Goal: Task Accomplishment & Management: Use online tool/utility

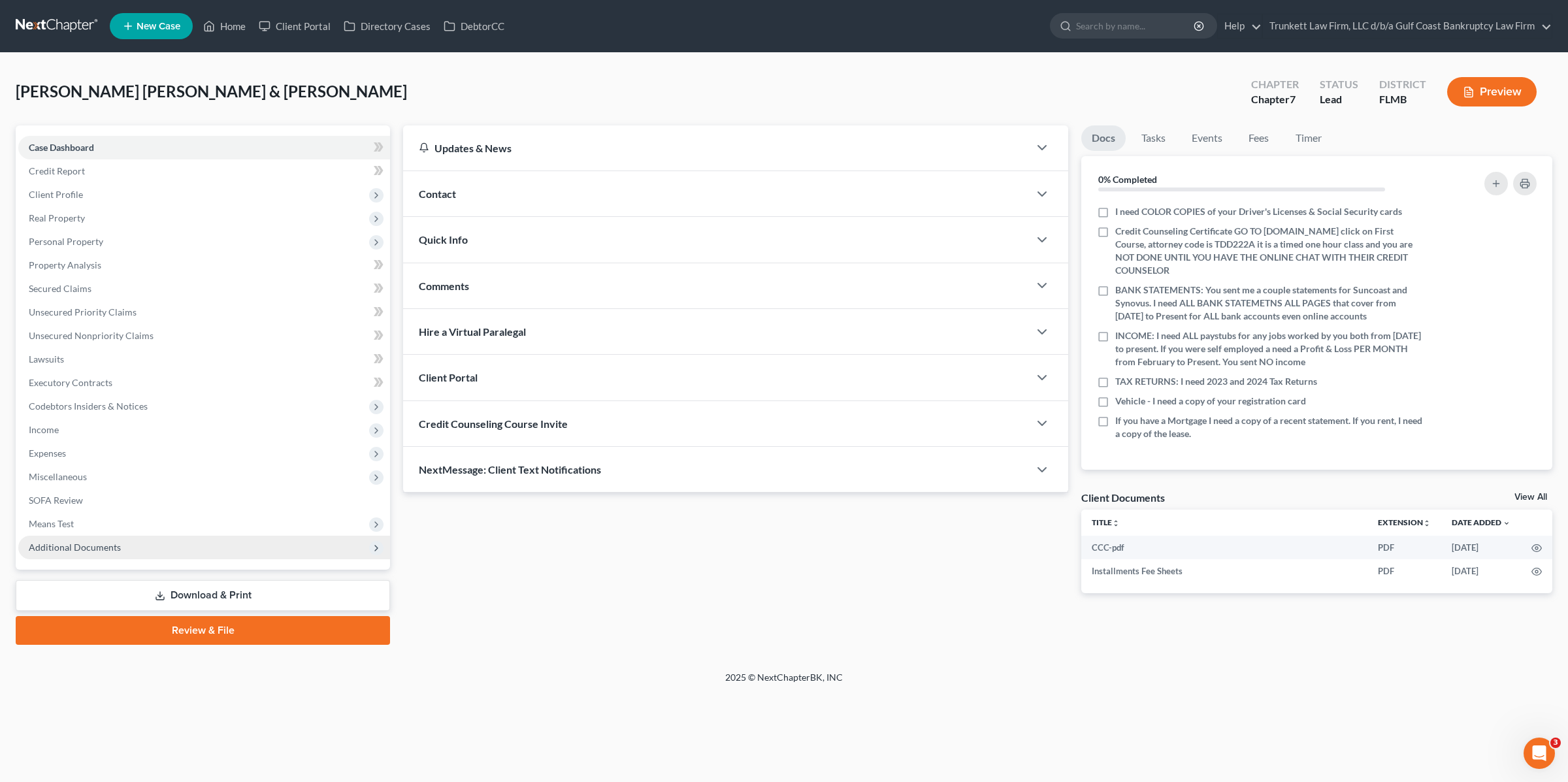
click at [139, 549] on span "Additional Documents" at bounding box center [204, 548] width 372 height 24
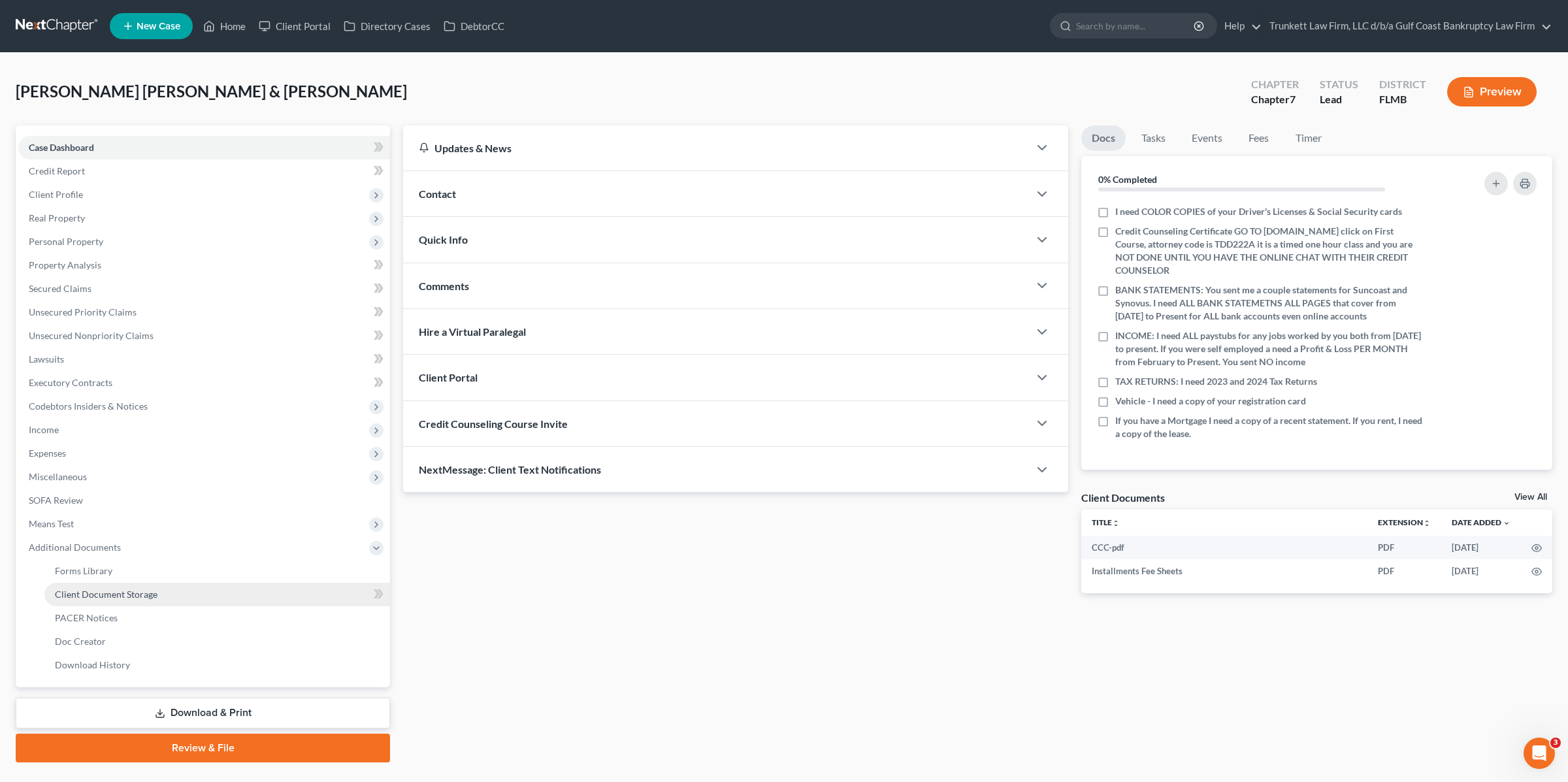
click at [133, 584] on link "Client Document Storage" at bounding box center [217, 595] width 345 height 24
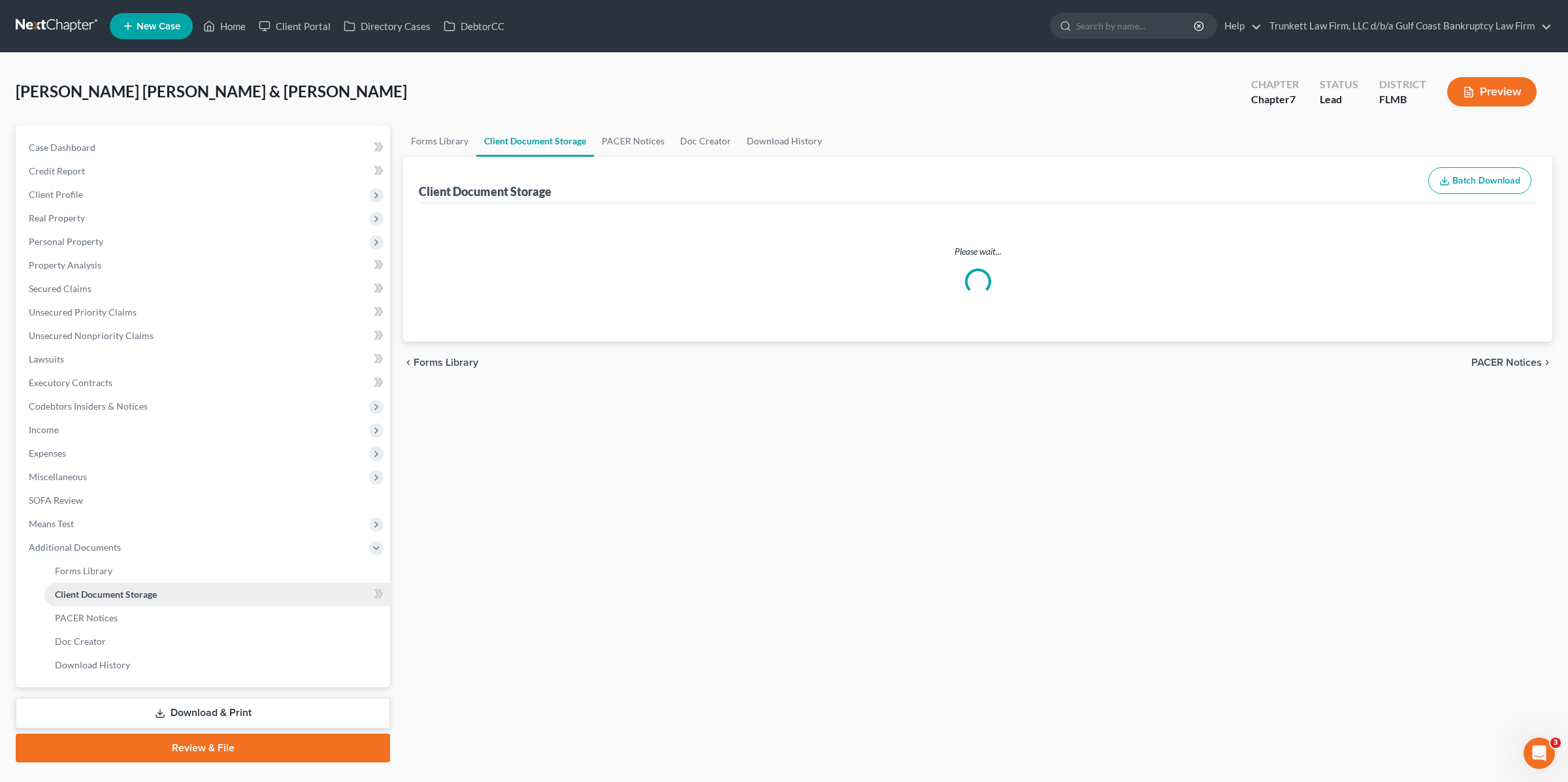
select select "4"
select select "9"
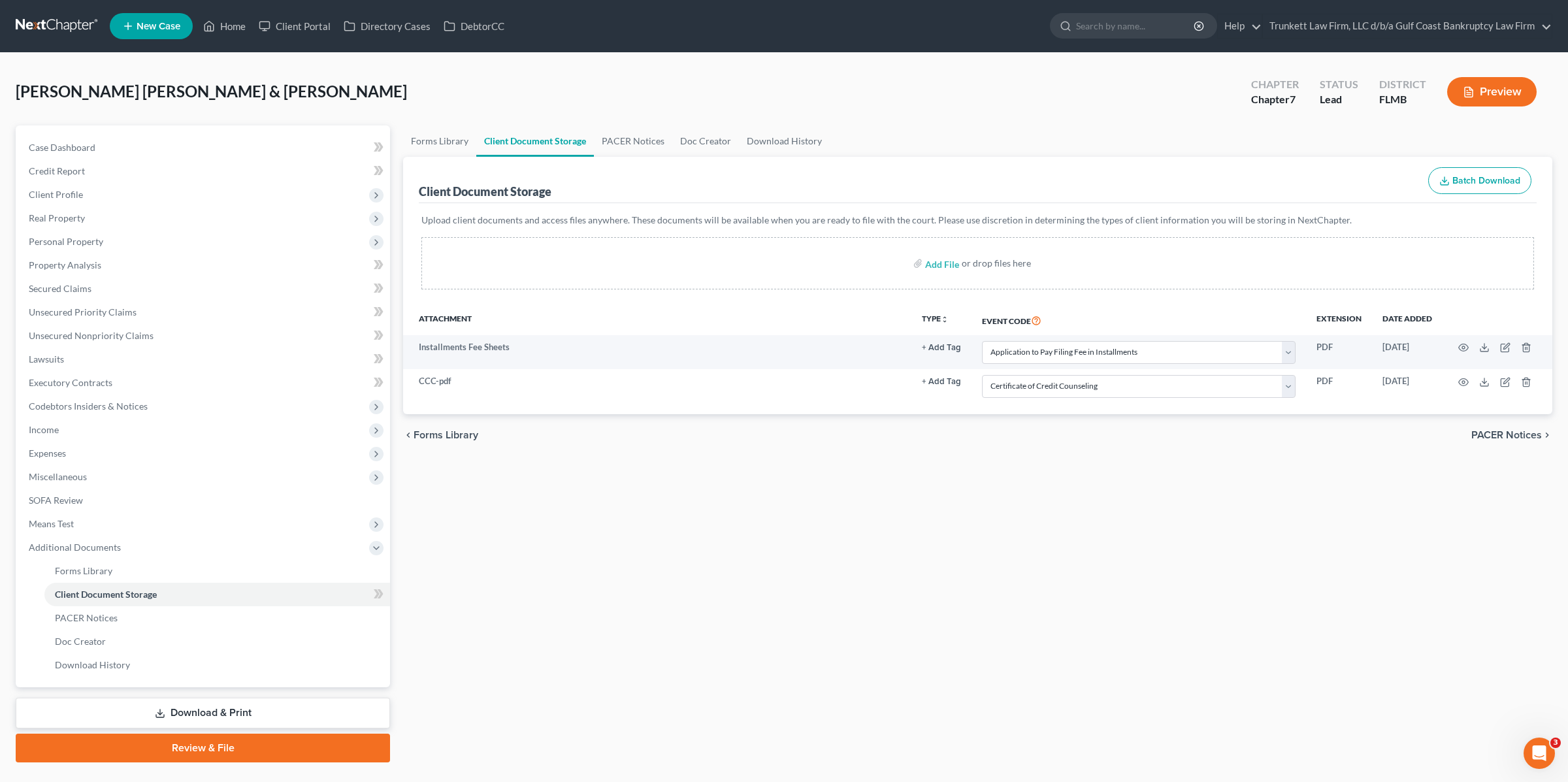
click at [174, 741] on link "Review & File" at bounding box center [203, 748] width 374 height 29
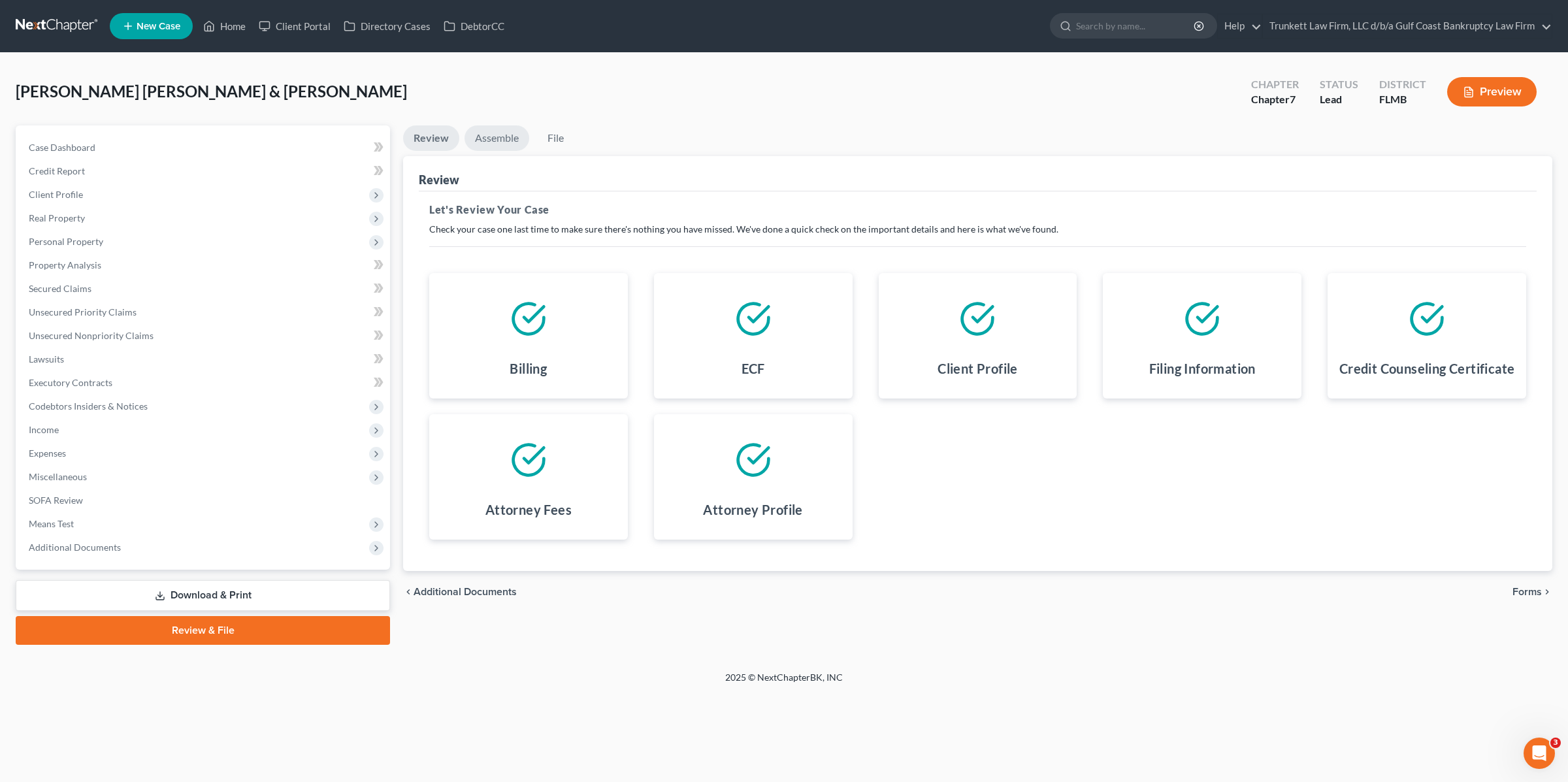
click at [498, 137] on link "Assemble" at bounding box center [496, 138] width 65 height 25
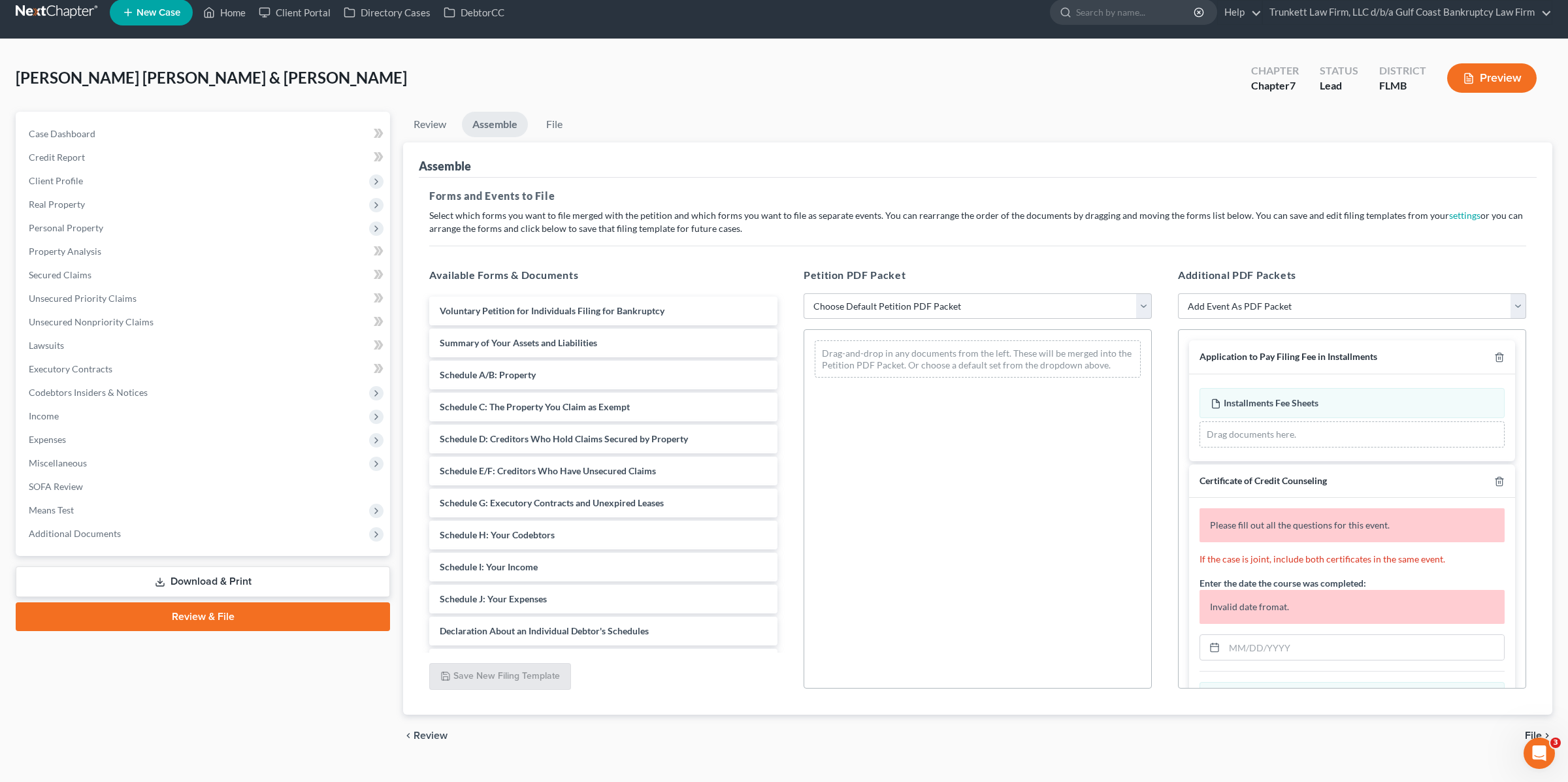
scroll to position [36, 0]
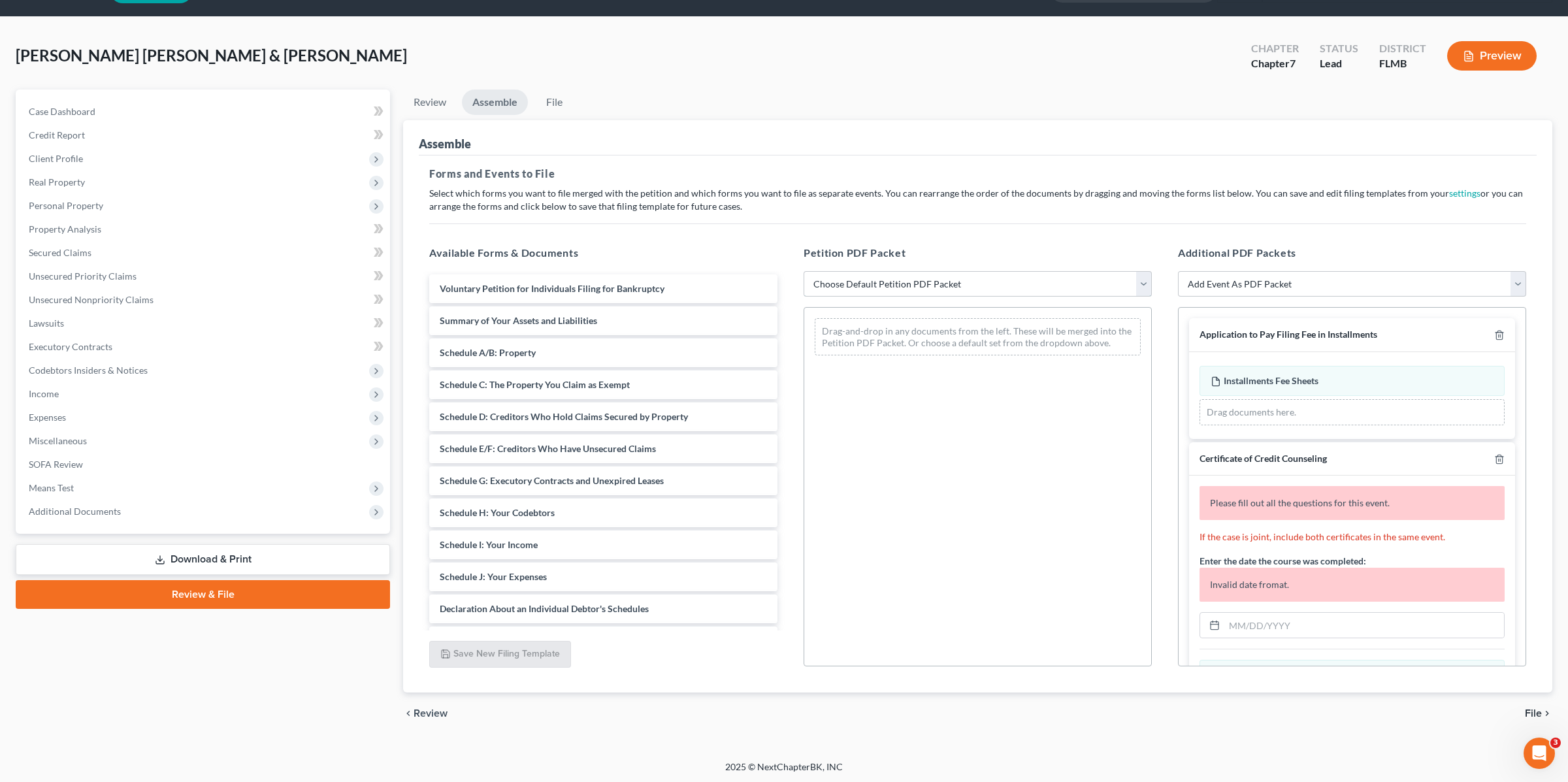
click at [938, 291] on select "Choose Default Petition PDF Packet Complete Bankruptcy Petition (all forms and …" at bounding box center [977, 284] width 348 height 26
select select "0"
click at [804, 271] on select "Choose Default Petition PDF Packet Complete Bankruptcy Petition (all forms and …" at bounding box center [977, 284] width 348 height 26
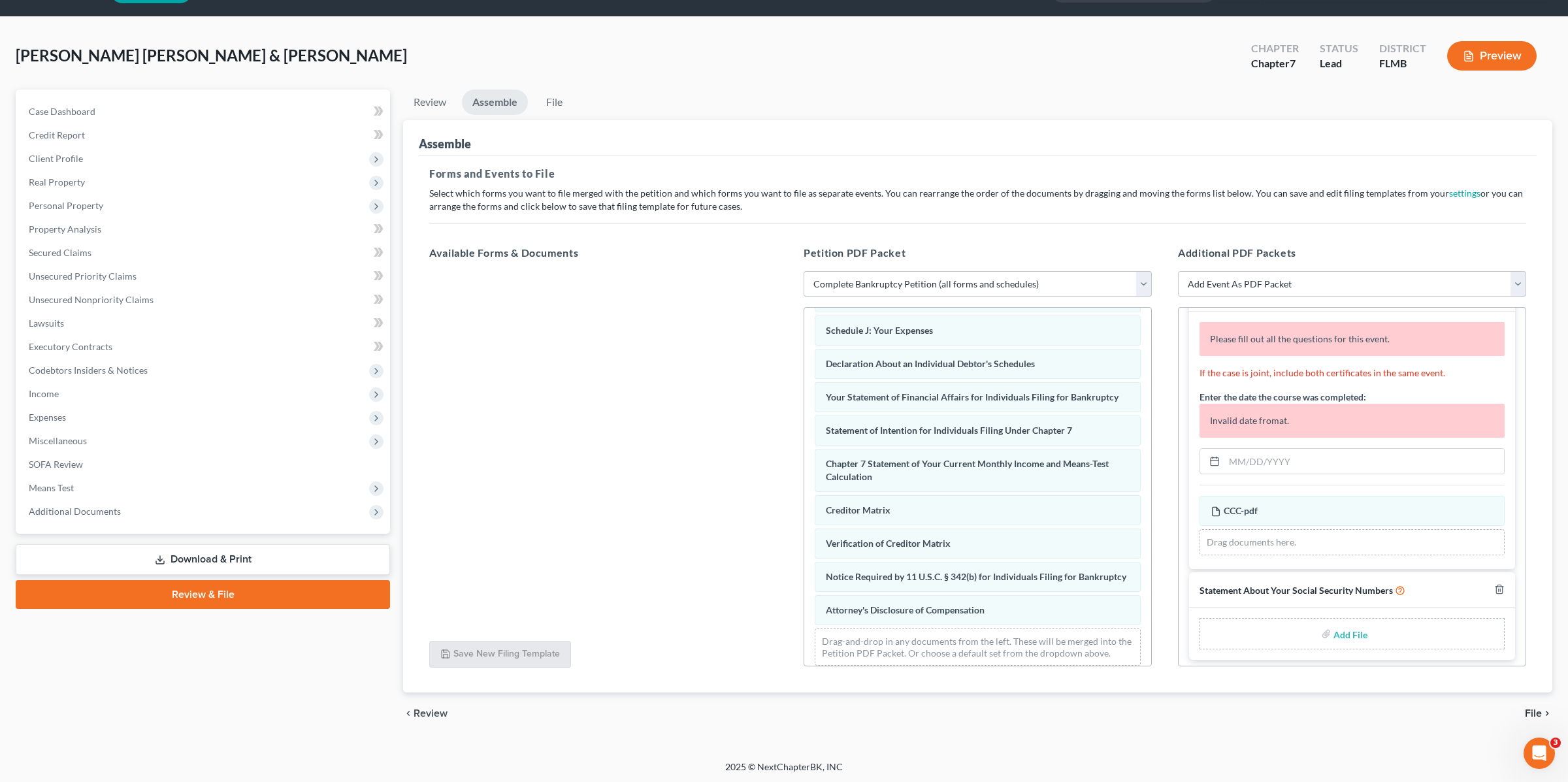
scroll to position [0, 0]
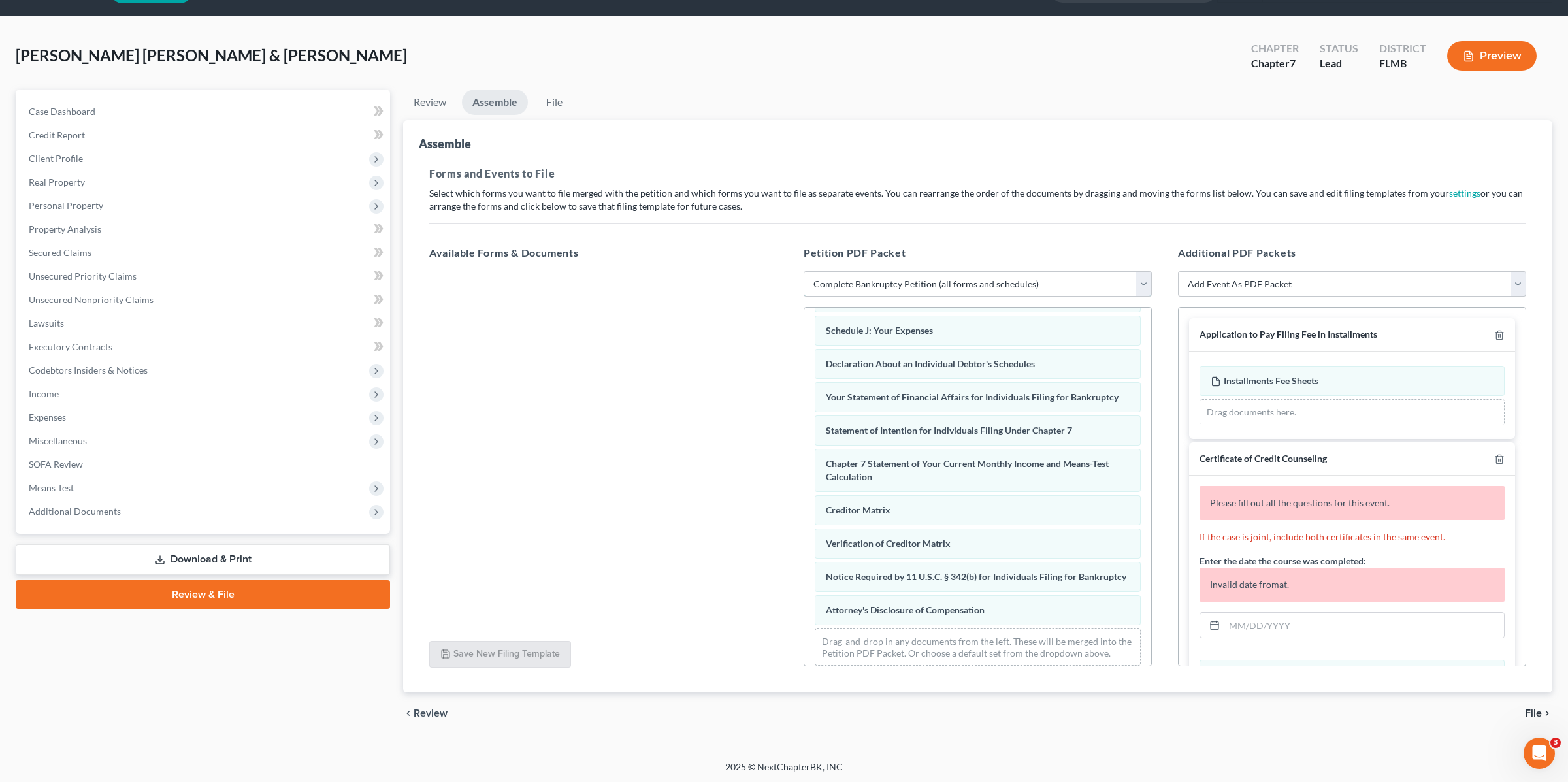
click at [875, 276] on select "Choose Default Petition PDF Packet Complete Bankruptcy Petition (all forms and …" at bounding box center [977, 284] width 348 height 26
click at [804, 271] on select "Choose Default Petition PDF Packet Complete Bankruptcy Petition (all forms and …" at bounding box center [977, 284] width 348 height 26
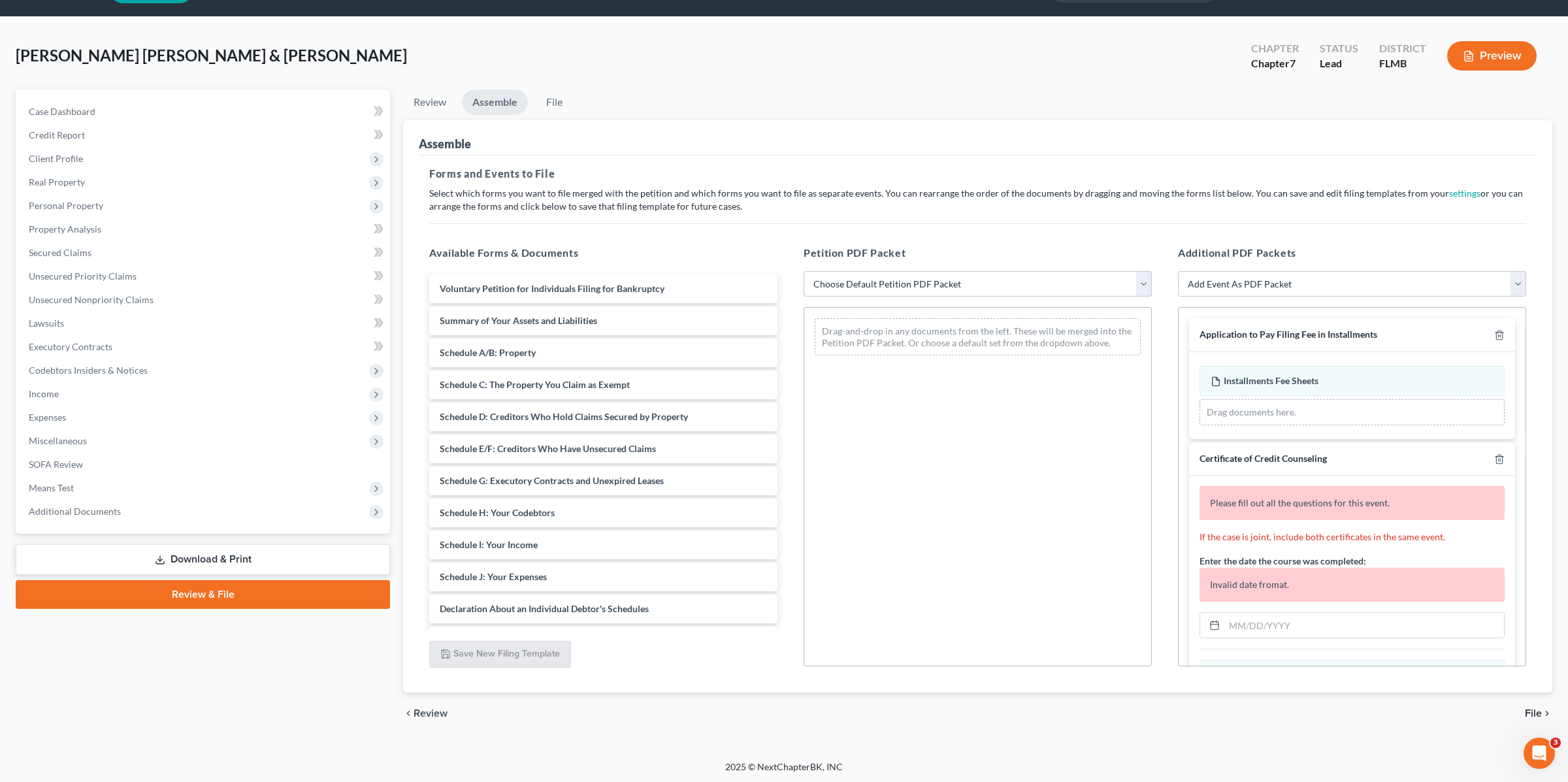
click at [849, 279] on select "Choose Default Petition PDF Packet Complete Bankruptcy Petition (all forms and …" at bounding box center [977, 284] width 348 height 26
select select "0"
click at [804, 271] on select "Choose Default Petition PDF Packet Complete Bankruptcy Petition (all forms and …" at bounding box center [977, 284] width 348 height 26
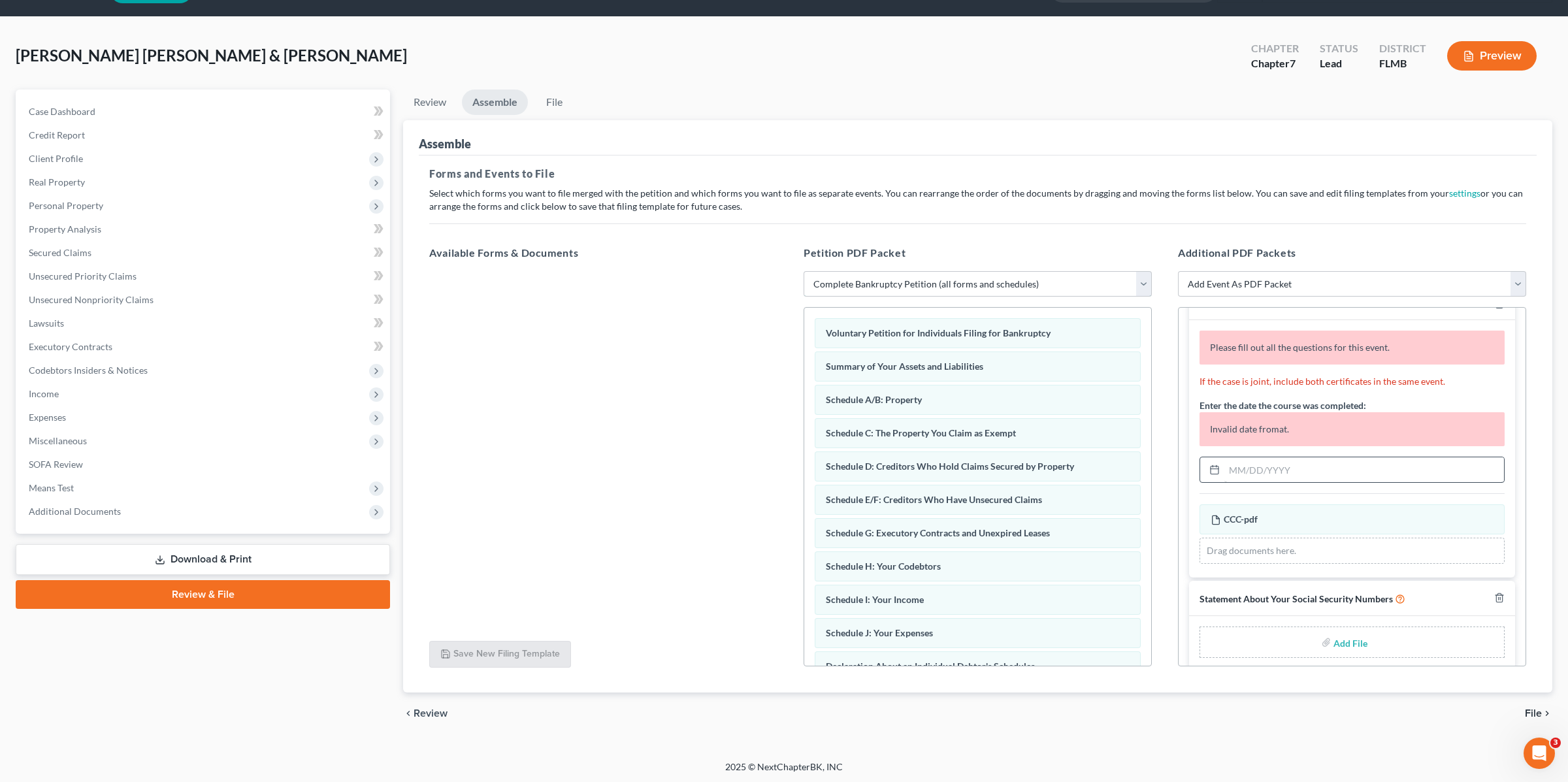
scroll to position [164, 0]
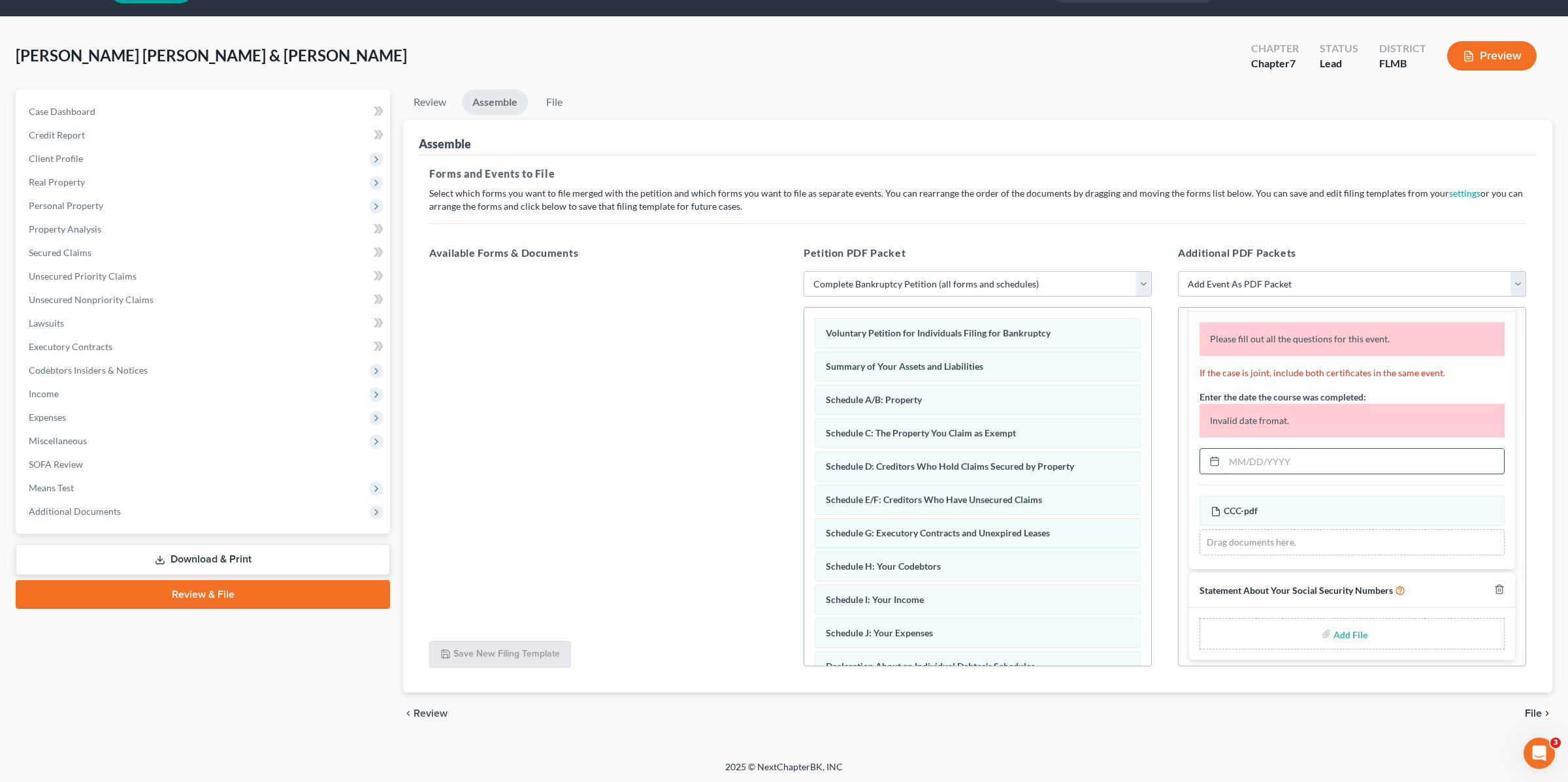
click at [1239, 462] on input "text" at bounding box center [1364, 461] width 280 height 24
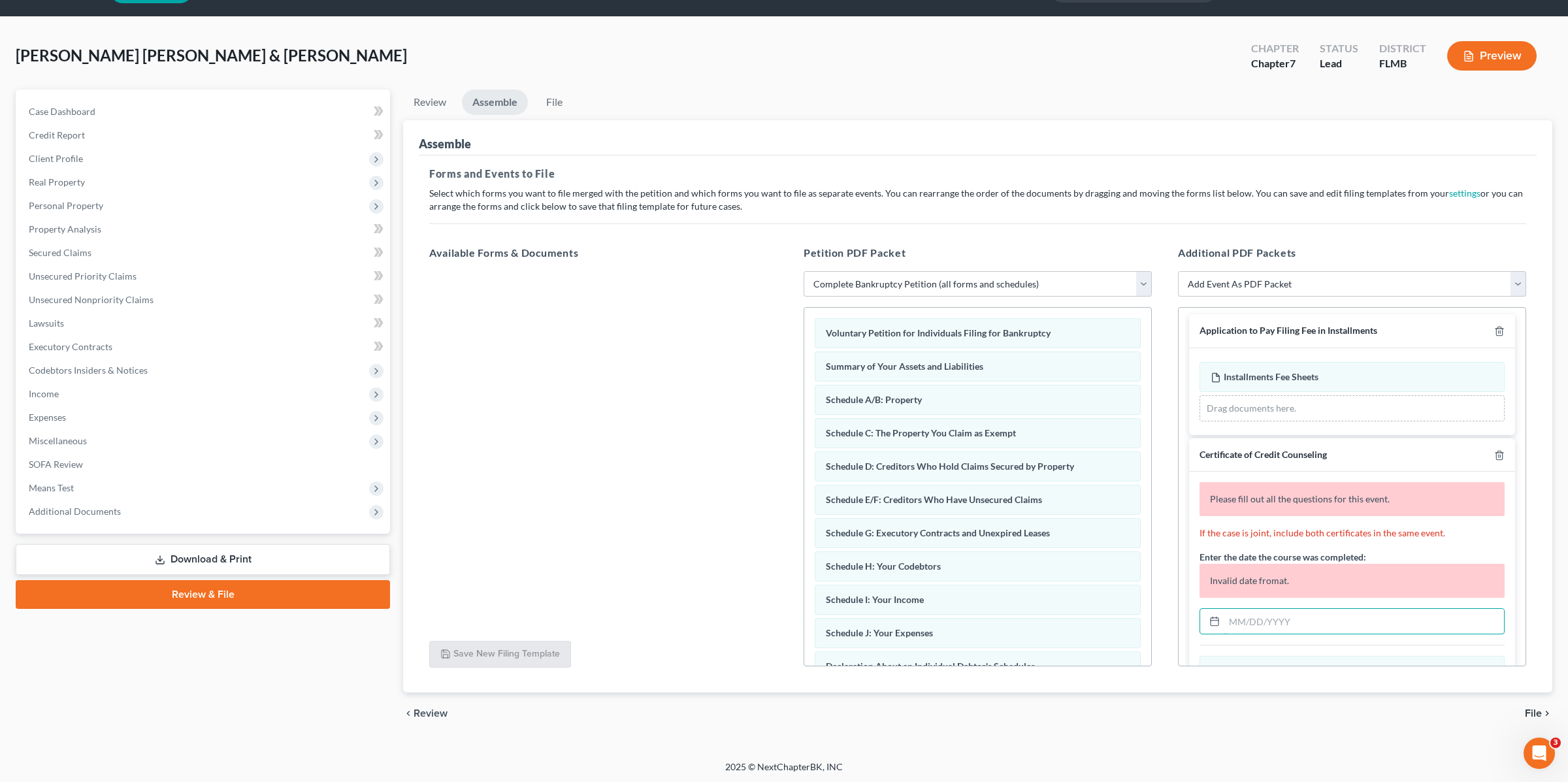
scroll to position [0, 0]
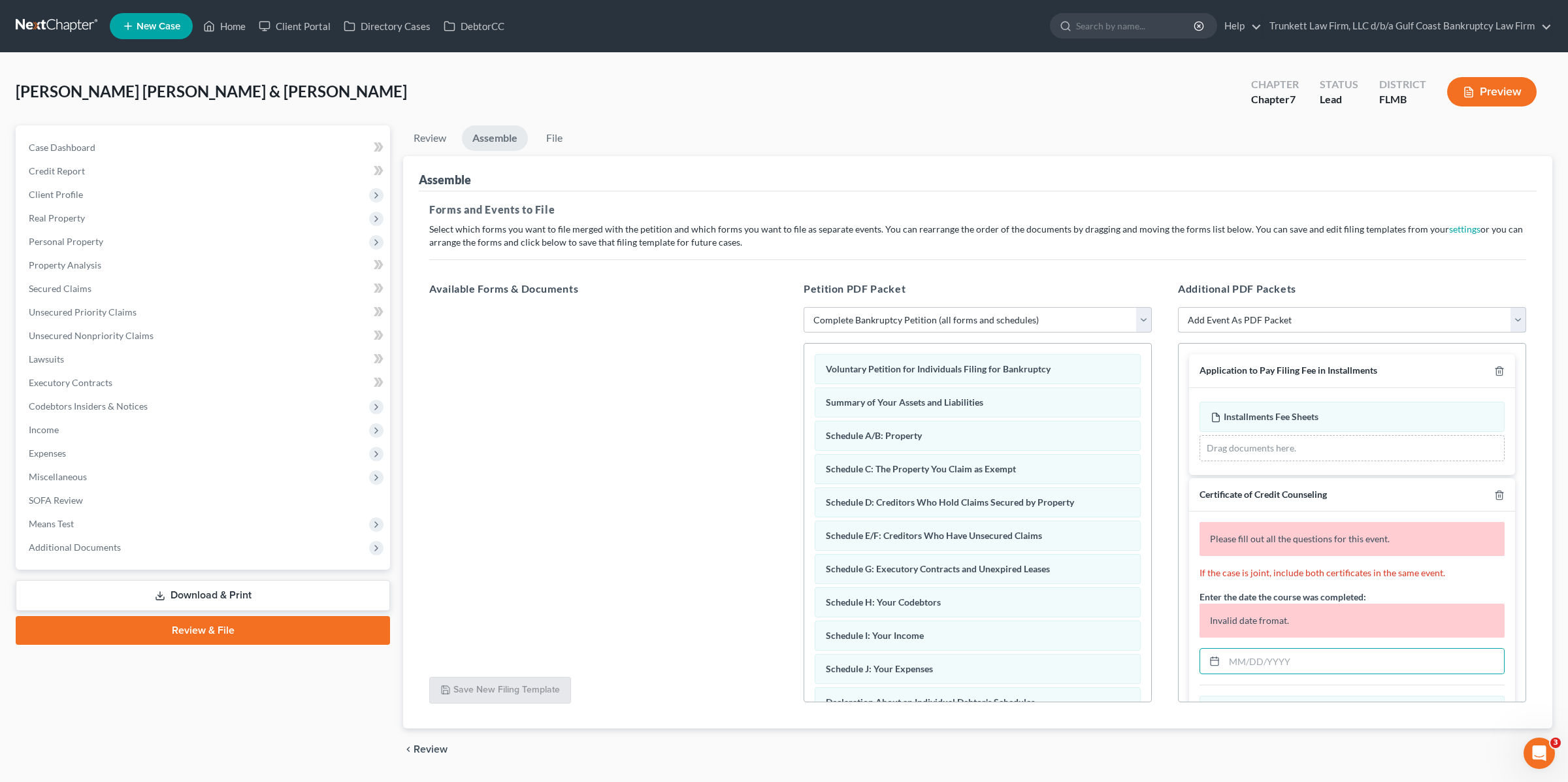
click at [1260, 321] on select "Add Event As PDF Packet Amended Creditor Matrix (Fee)- Only use when no separat…" at bounding box center [1351, 319] width 348 height 26
click at [94, 549] on span "Additional Documents" at bounding box center [74, 547] width 92 height 11
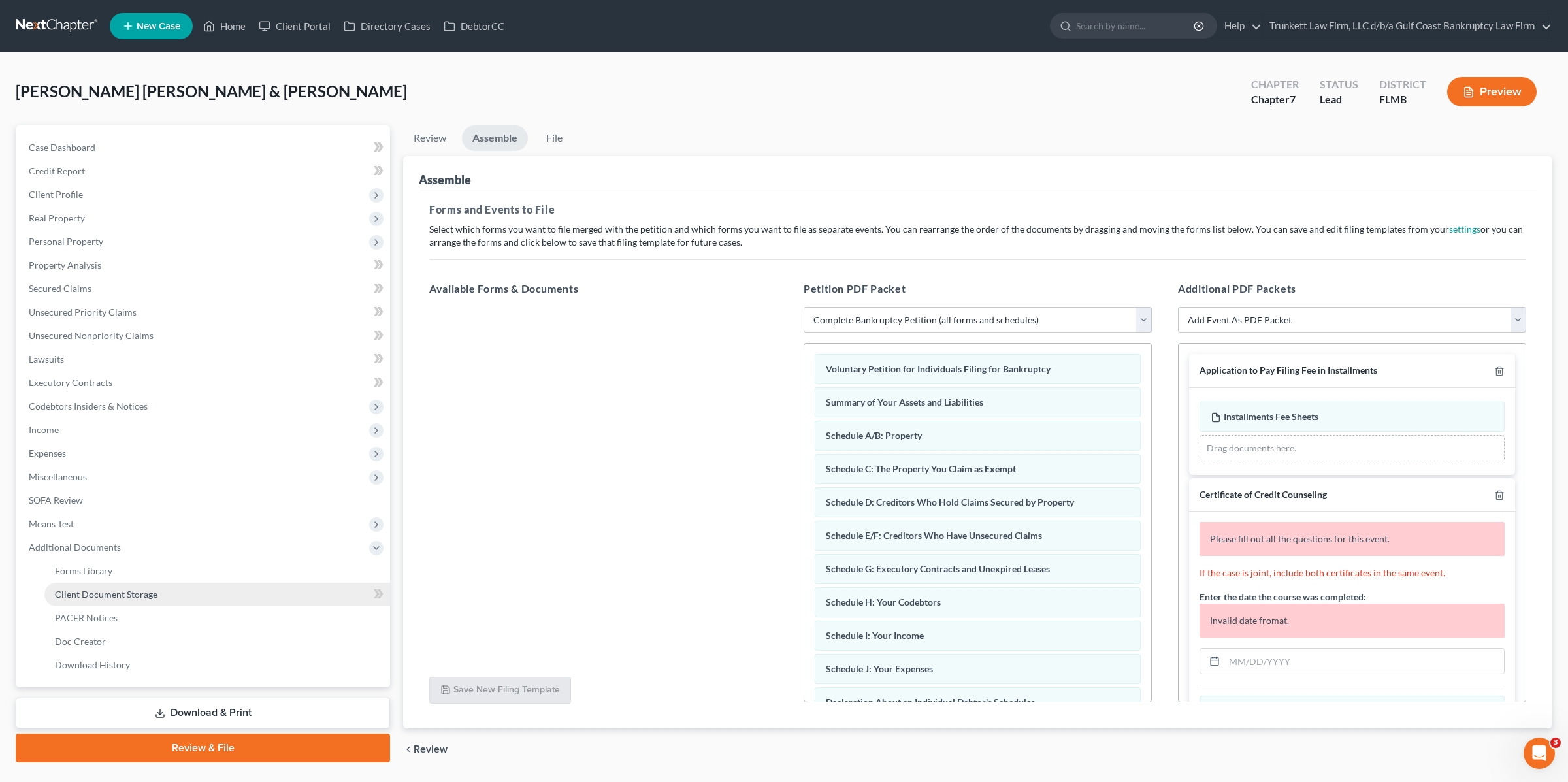
click at [120, 598] on span "Client Document Storage" at bounding box center [106, 594] width 103 height 11
